Goal: Information Seeking & Learning: Learn about a topic

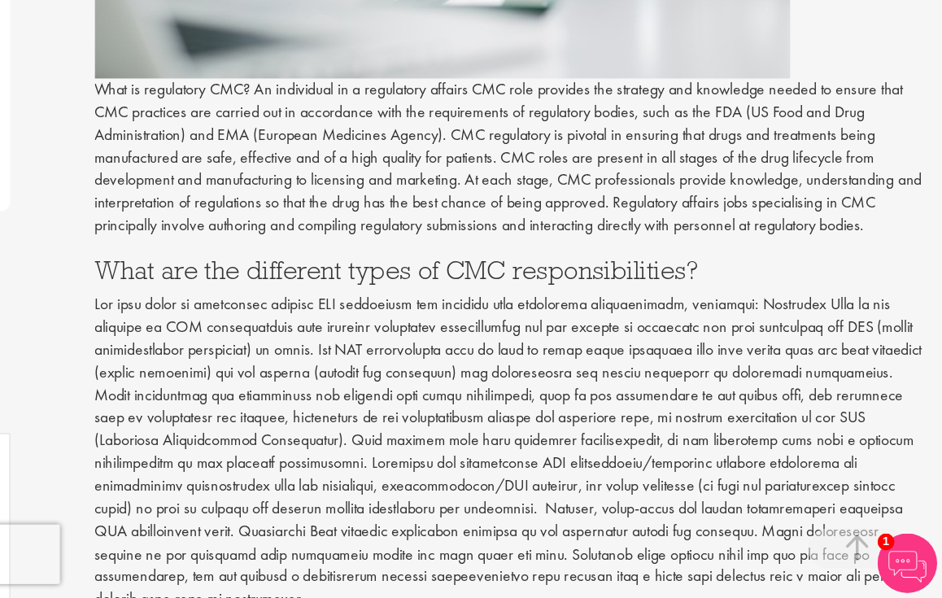
scroll to position [536, 0]
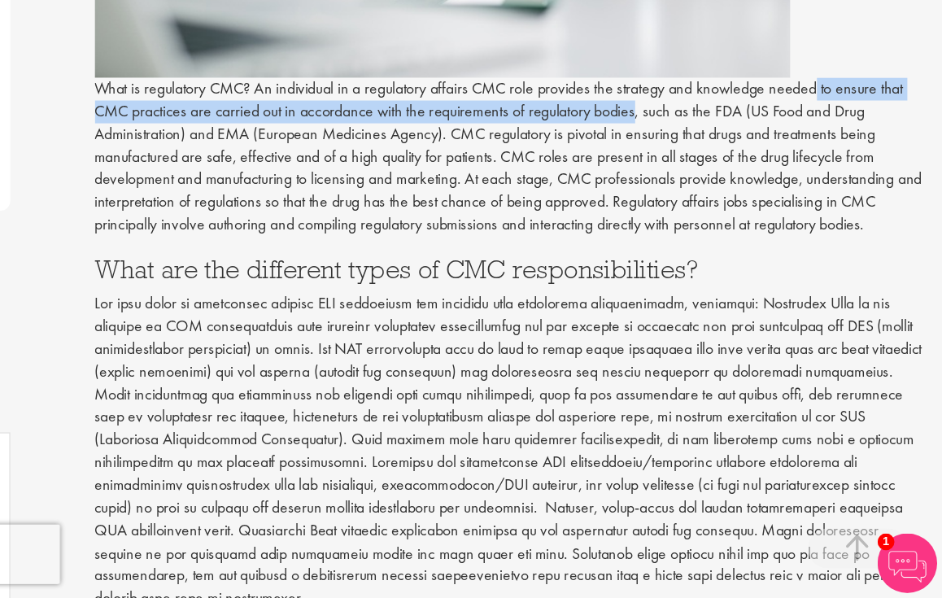
drag, startPoint x: 671, startPoint y: 68, endPoint x: 520, endPoint y: 94, distance: 153.3
click at [520, 172] on p "What is regulatory CMC? An individual in a regulatory affairs CMC role provides…" at bounding box center [589, 237] width 682 height 130
copy p "to ensure that CMC practices are carried out in accordance with the requirement…"
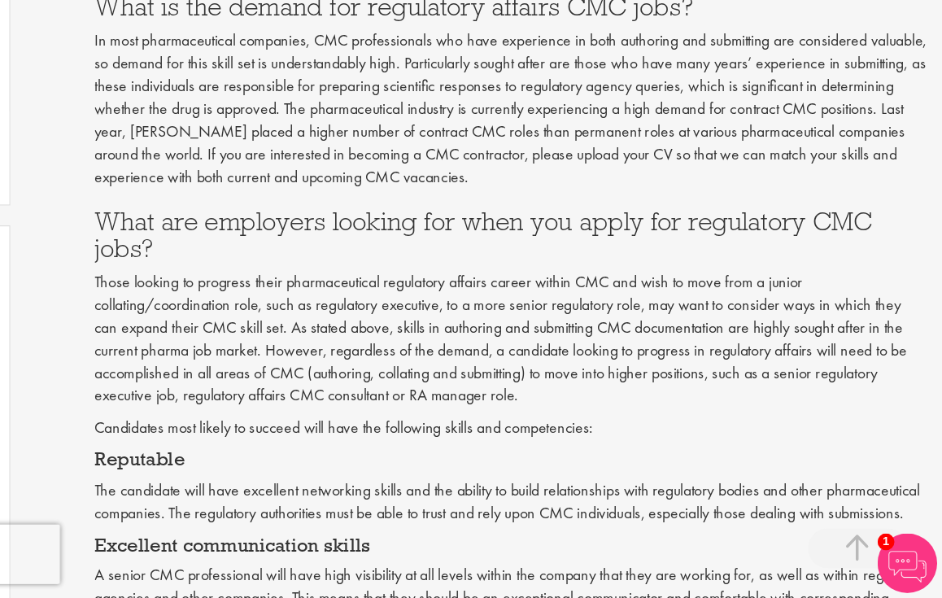
scroll to position [1060, 0]
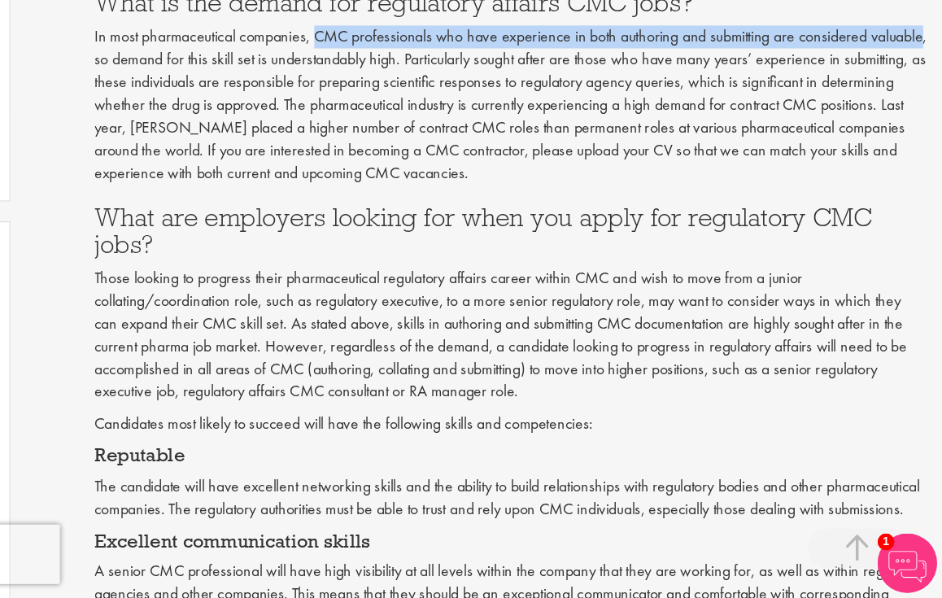
drag, startPoint x: 260, startPoint y: 12, endPoint x: 120, endPoint y: 36, distance: 141.8
click at [248, 129] on p "In most pharmaceutical companies, CMC professionals who have experience in both…" at bounding box center [589, 194] width 682 height 130
copy p "CMC professionals who have experience in both authoring and submitting are cons…"
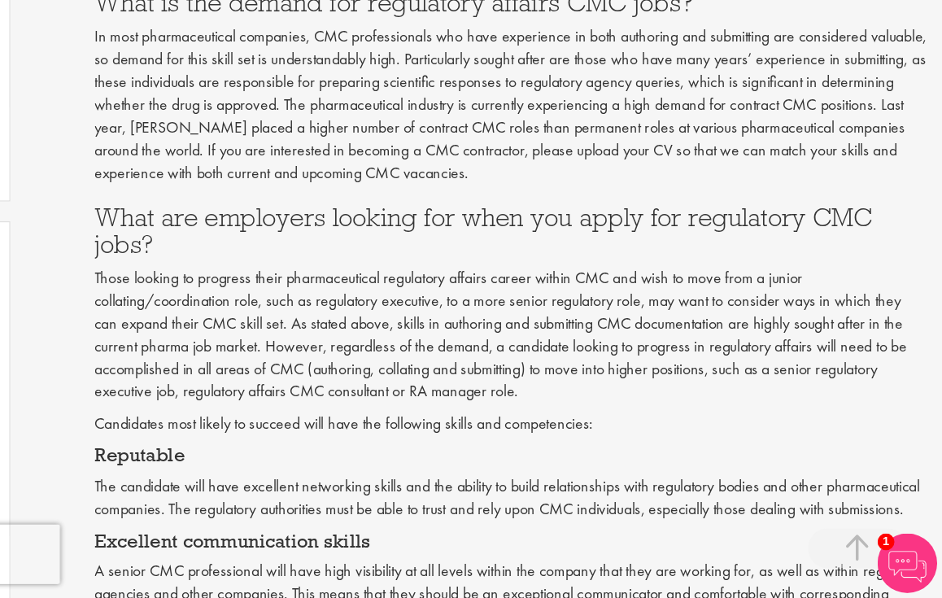
click at [248, 276] on h3 "What are employers looking for when you apply for regulatory CMC jobs?" at bounding box center [589, 297] width 682 height 43
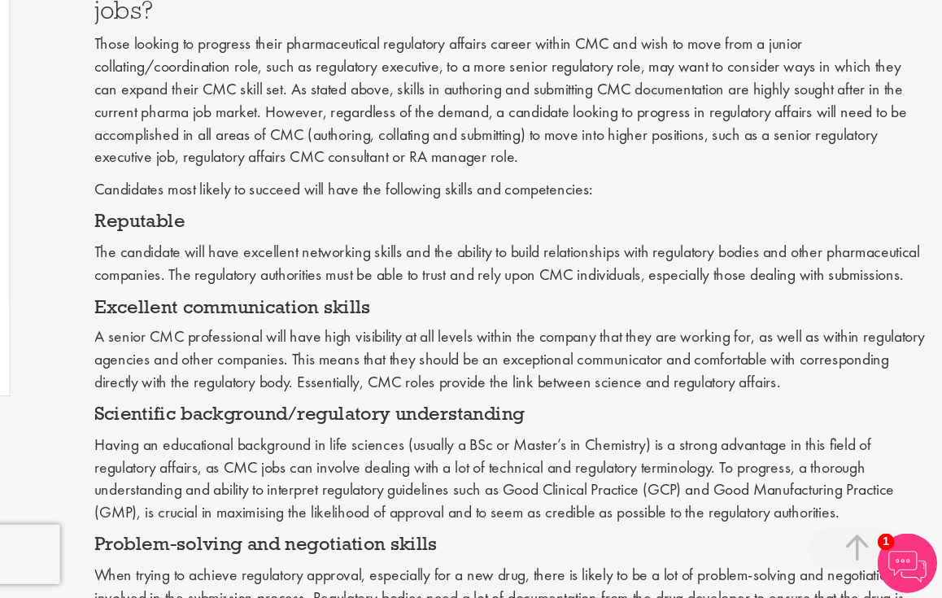
scroll to position [1254, 0]
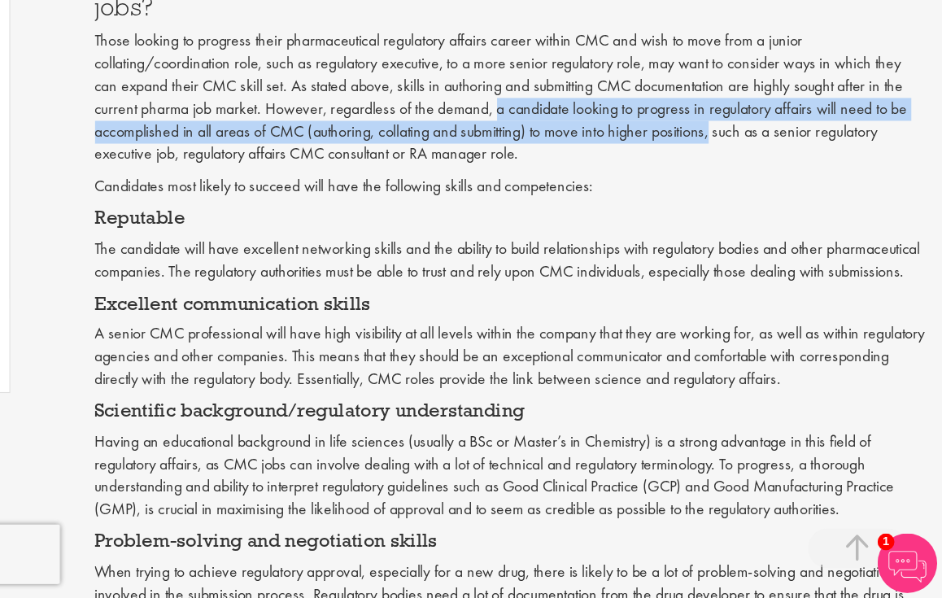
drag, startPoint x: 404, startPoint y: 65, endPoint x: 583, endPoint y: 76, distance: 179.3
click at [583, 133] on p "Those looking to progress their pharmaceutical regulatory affairs career within…" at bounding box center [589, 188] width 682 height 111
copy p "a candidate looking to progress in regulatory affairs will need to be accomplis…"
click at [332, 252] on p "Candidates most likely to succeed will have the following skills and competenci…" at bounding box center [589, 261] width 682 height 19
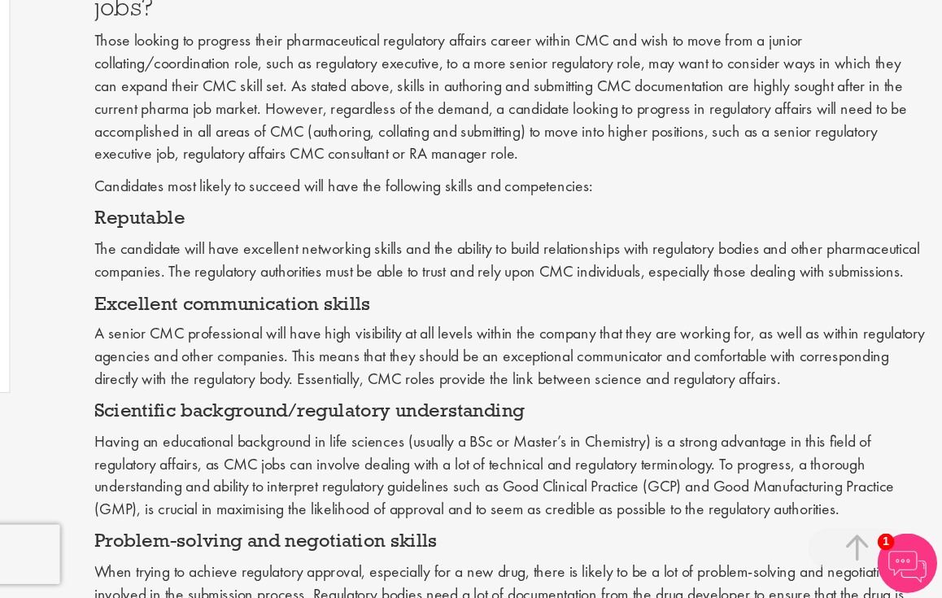
click at [248, 279] on h4 "Reputable" at bounding box center [589, 287] width 682 height 16
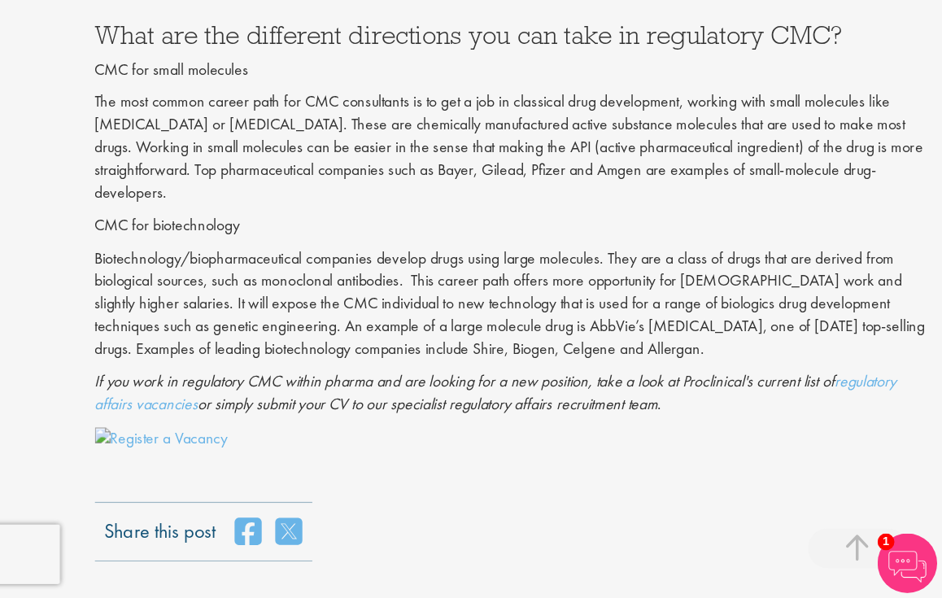
scroll to position [1792, 0]
